Goal: Check status: Check status

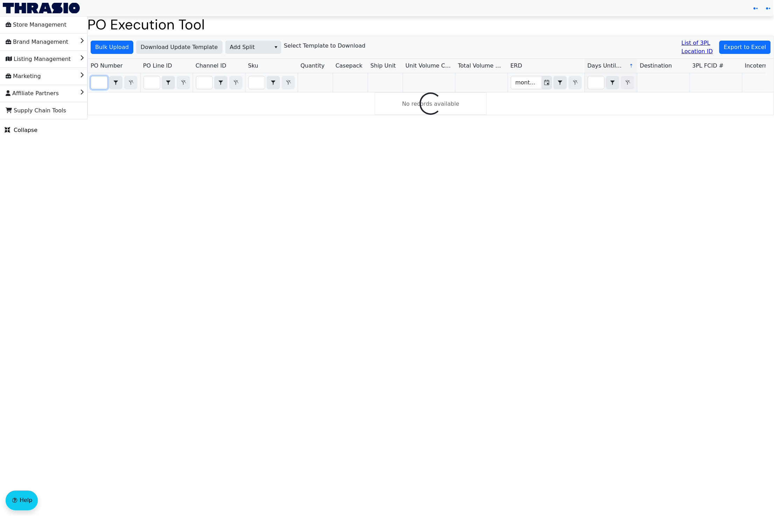
click at [97, 83] on input "Filter" at bounding box center [99, 82] width 16 height 13
paste input "PO67127"
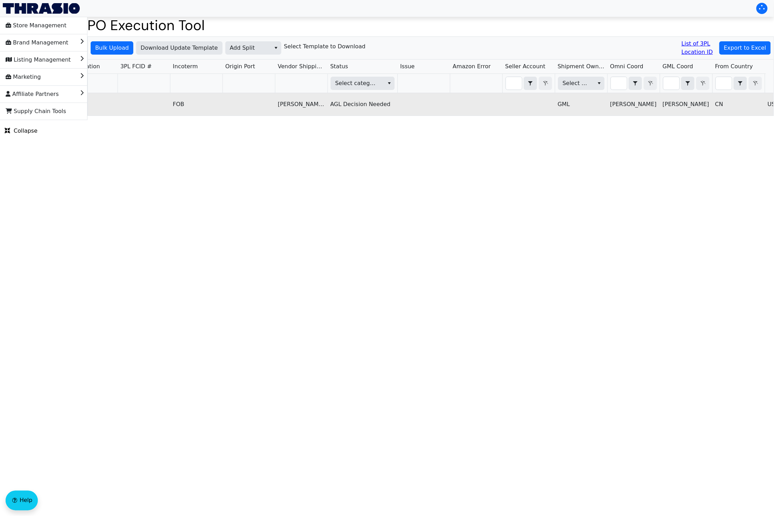
type input "PO67127"
click at [522, 96] on td at bounding box center [529, 104] width 52 height 22
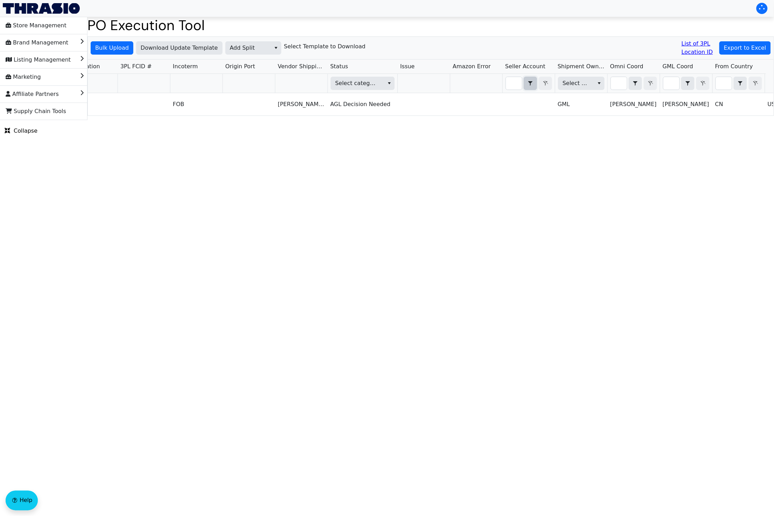
click at [528, 84] on icon "select" at bounding box center [530, 83] width 8 height 6
click at [514, 85] on input "Filter" at bounding box center [514, 83] width 16 height 13
click at [430, 120] on html "Store Management Brand Management Listing Management Marketing Affiliate Partne…" at bounding box center [387, 60] width 774 height 120
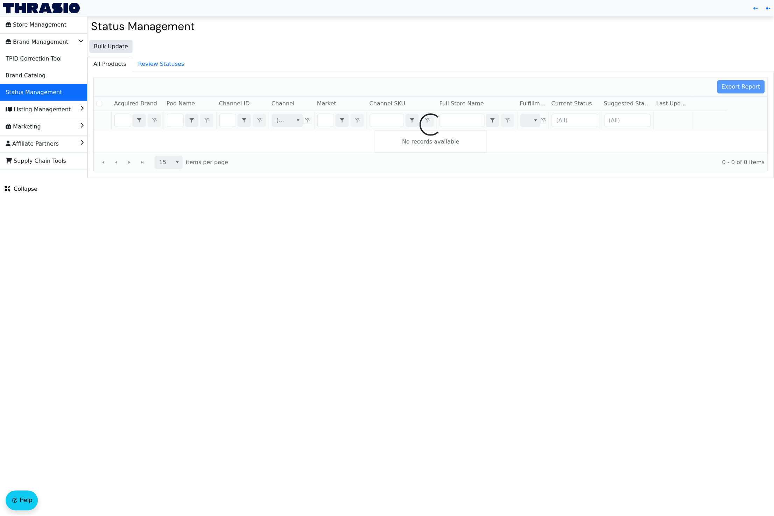
checkbox input "false"
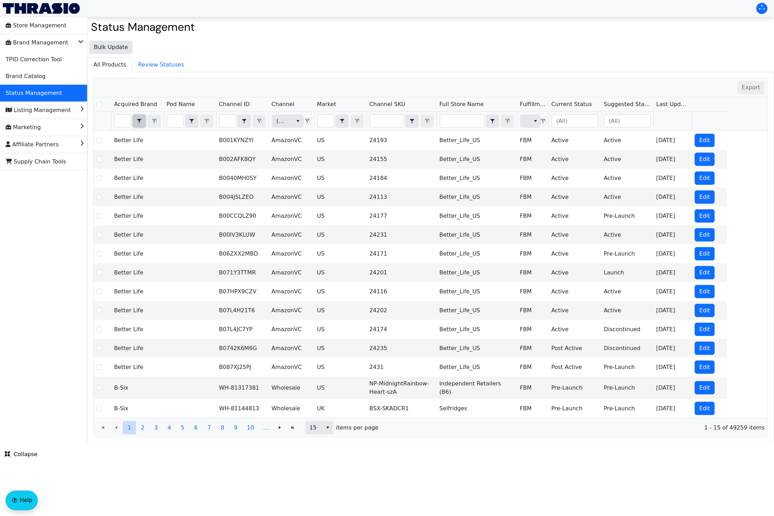
click at [139, 124] on icon "select" at bounding box center [139, 121] width 4 height 5
click at [125, 122] on input "Filter" at bounding box center [123, 121] width 16 height 13
type input "s"
checkbox input "true"
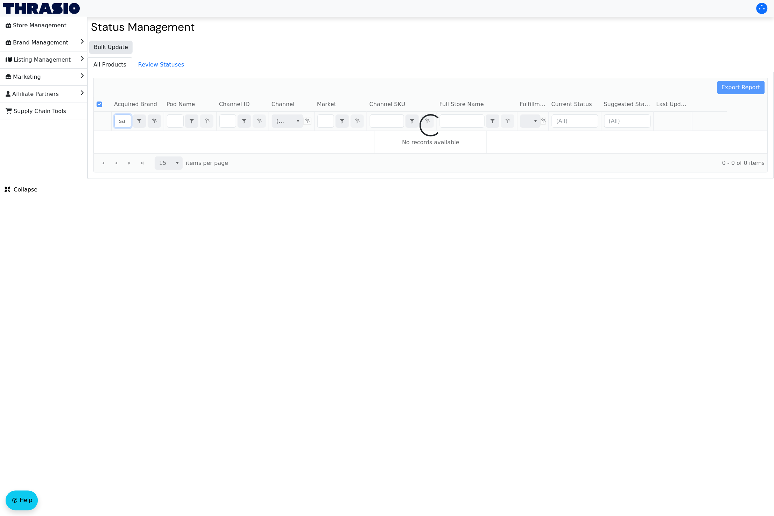
type input "saf"
checkbox input "false"
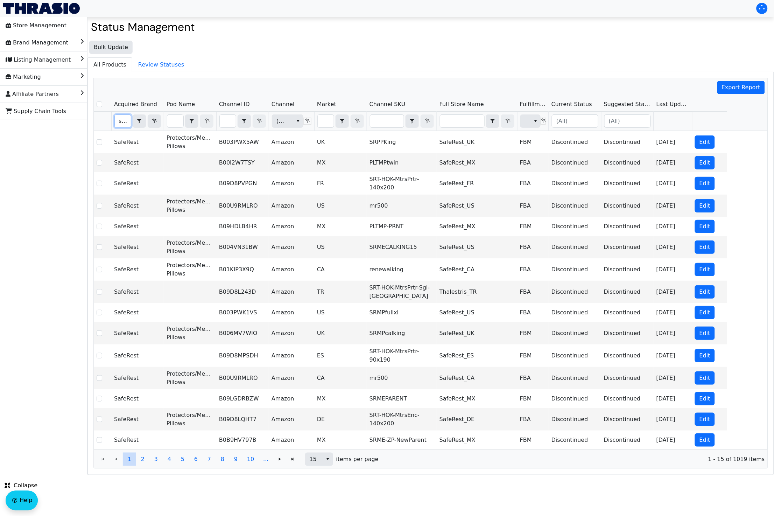
type input "safe"
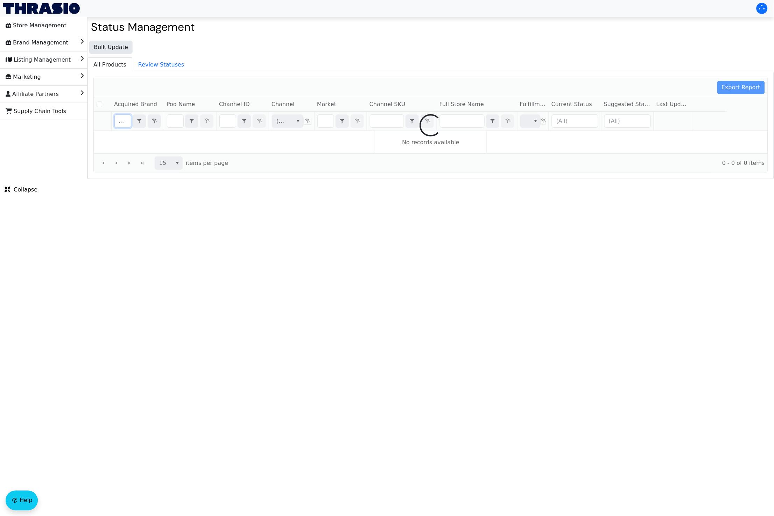
checkbox input "false"
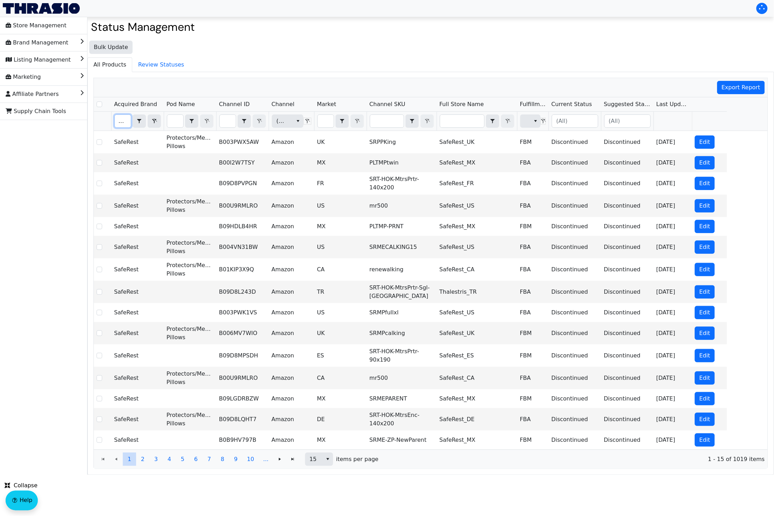
type input "safe"
click at [171, 120] on input "Filter" at bounding box center [175, 121] width 16 height 13
click at [224, 121] on input "Filter" at bounding box center [228, 121] width 16 height 13
type input "B006MV7WIO"
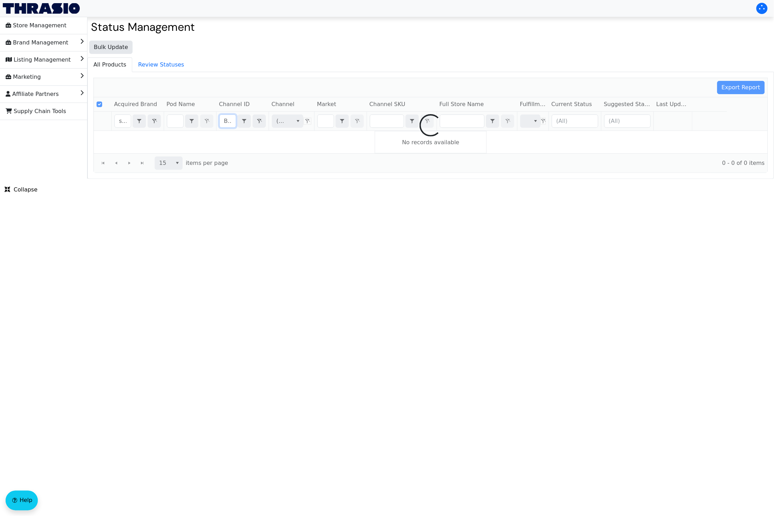
scroll to position [0, 30]
checkbox input "false"
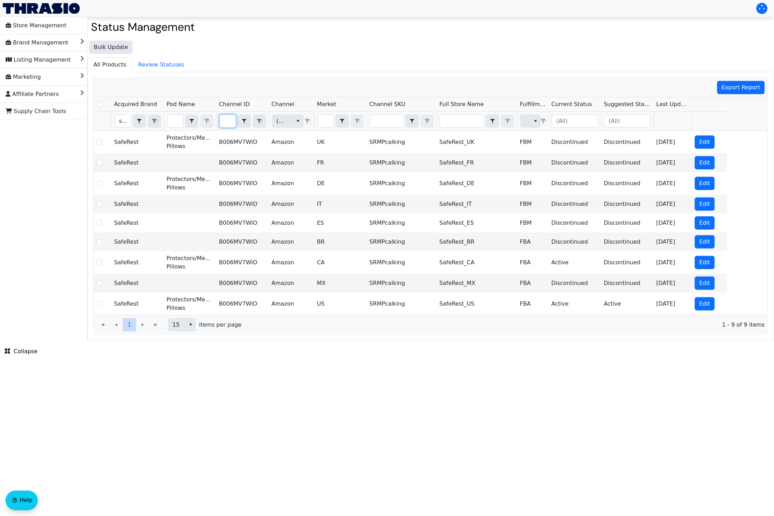
type input "B006MV7WIO"
click at [458, 341] on html "Store Management Brand Management Listing Management Marketing Affiliate Partne…" at bounding box center [387, 170] width 774 height 341
